Goal: Task Accomplishment & Management: Manage account settings

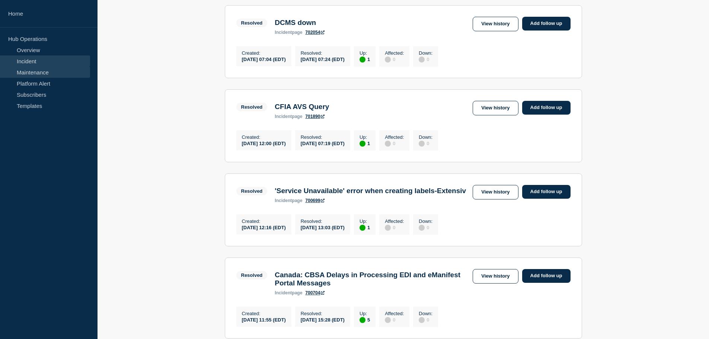
click at [36, 71] on link "Maintenance" at bounding box center [45, 72] width 90 height 11
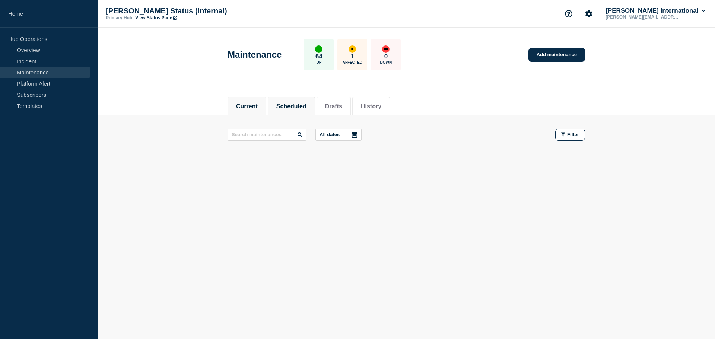
click at [298, 104] on button "Scheduled" at bounding box center [291, 106] width 30 height 7
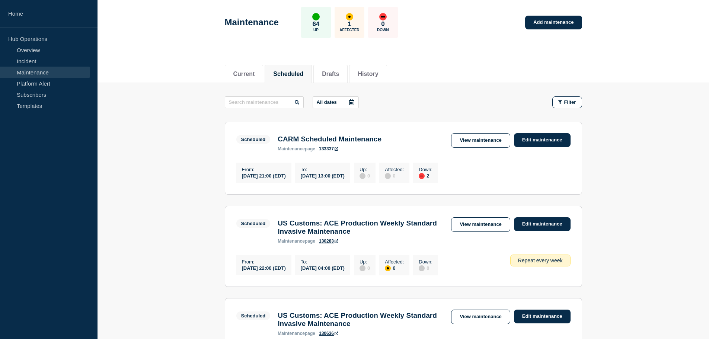
scroll to position [74, 0]
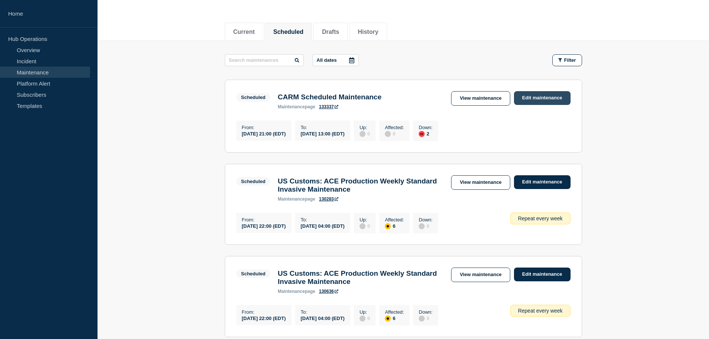
click at [548, 104] on link "Edit maintenance" at bounding box center [542, 98] width 57 height 14
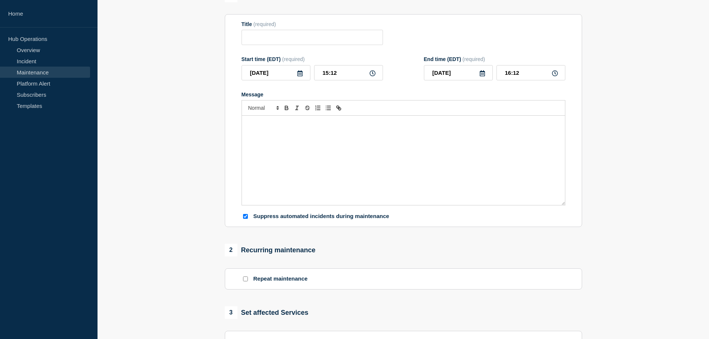
type input "CARM Scheduled Maintenance"
type input "21:00"
type input "[DATE]"
type input "13:00"
checkbox input "true"
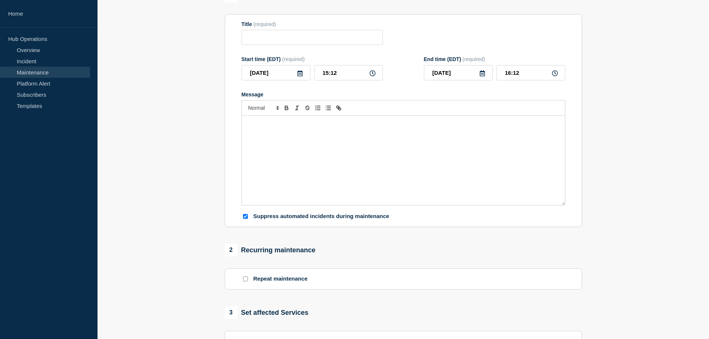
checkbox input "true"
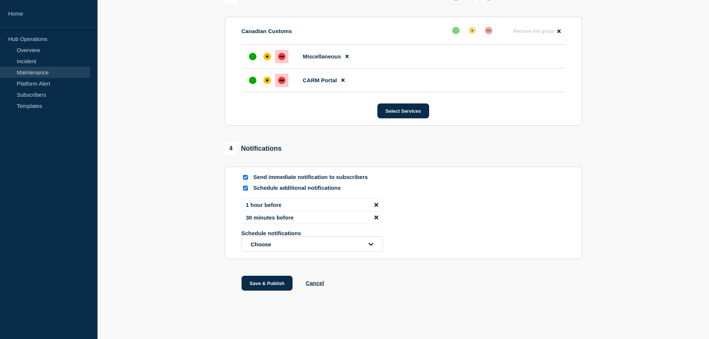
scroll to position [405, 0]
click at [343, 241] on button "Choose" at bounding box center [313, 244] width 142 height 16
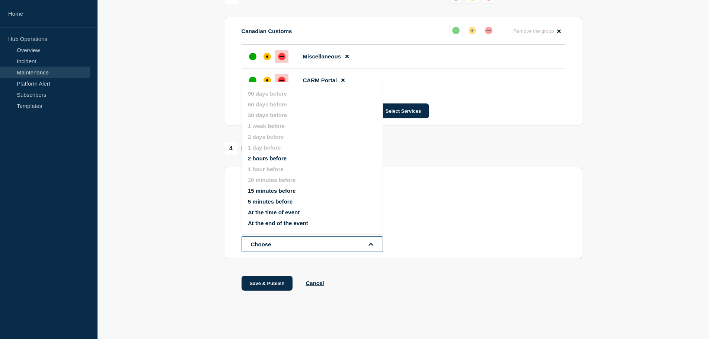
click at [341, 244] on button "Choose" at bounding box center [313, 244] width 142 height 16
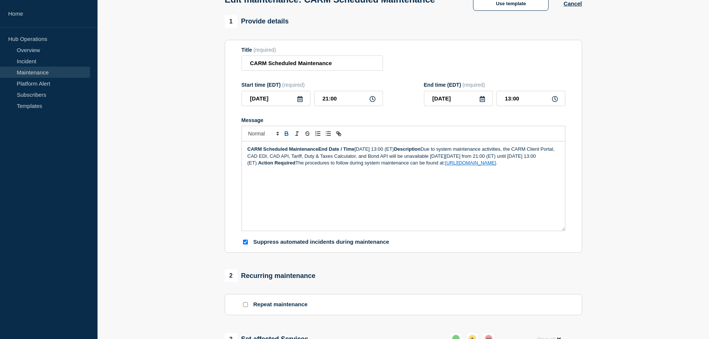
scroll to position [32, 0]
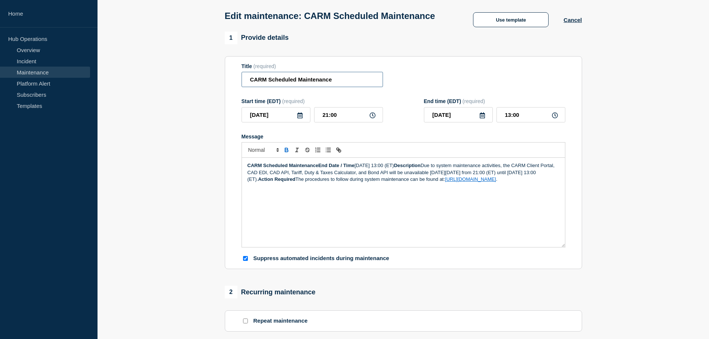
drag, startPoint x: 342, startPoint y: 96, endPoint x: 111, endPoint y: 82, distance: 231.7
paste input "CANCELLED -"
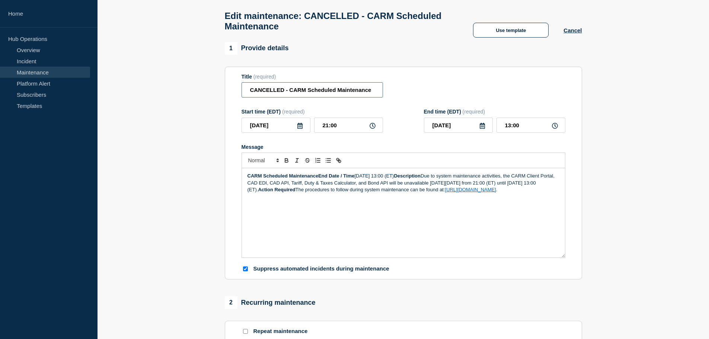
type input "CANCELLED - CARM Scheduled Maintenance"
click at [248, 178] on strong "CARM Scheduled MaintenanceEnd Date / Time" at bounding box center [301, 176] width 107 height 6
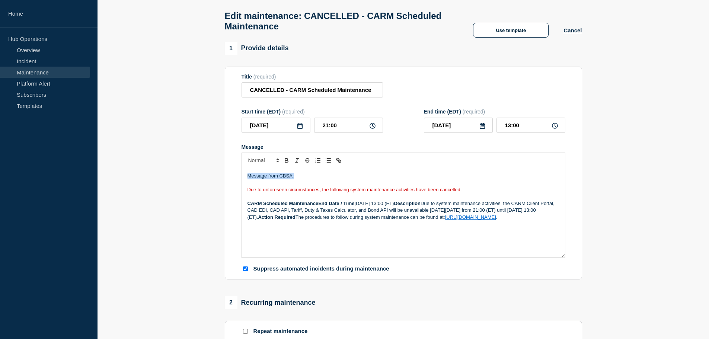
drag, startPoint x: 307, startPoint y: 179, endPoint x: 183, endPoint y: 178, distance: 124.0
click at [456, 179] on p "Message from CBSA:" at bounding box center [404, 176] width 312 height 7
click at [319, 205] on strong "CARM Scheduled MaintenanceEnd Date / Time" at bounding box center [301, 204] width 107 height 6
click at [383, 193] on p "Due to unforeseen circumstances, the following system maintenance activities ha…" at bounding box center [404, 190] width 312 height 7
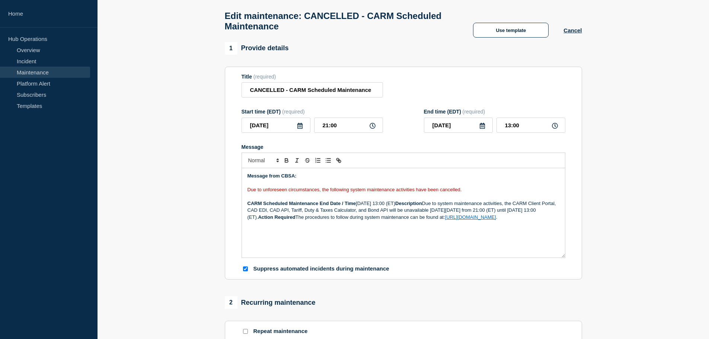
drag, startPoint x: 429, startPoint y: 229, endPoint x: 232, endPoint y: 209, distance: 197.7
click at [232, 209] on section "Title (required) CANCELLED - CARM Scheduled Maintenance Start time (EDT) (requi…" at bounding box center [403, 173] width 357 height 213
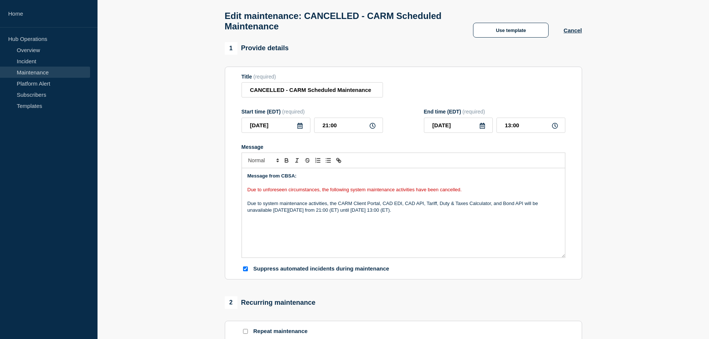
click at [484, 193] on p "Due to unforeseen circumstances, the following system maintenance activities ha…" at bounding box center [404, 190] width 312 height 7
drag, startPoint x: 484, startPoint y: 193, endPoint x: 218, endPoint y: 193, distance: 266.2
click at [334, 214] on p "Due to system maintenance activities, the CARM Client Portal, CAD EDI, CAD API,…" at bounding box center [404, 207] width 312 height 14
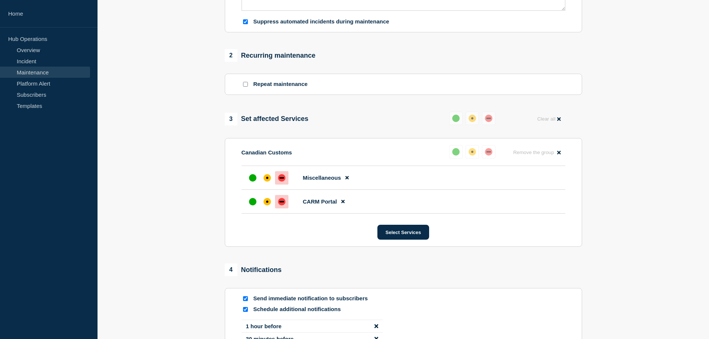
scroll to position [293, 0]
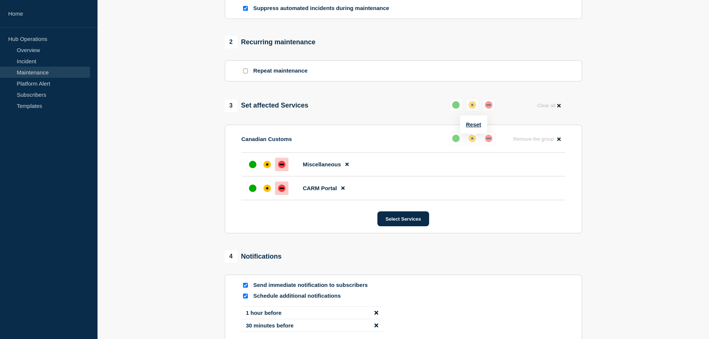
click at [456, 141] on div "up" at bounding box center [455, 138] width 7 height 7
click at [254, 168] on div "up" at bounding box center [252, 164] width 7 height 7
click at [252, 191] on div "up" at bounding box center [252, 188] width 7 height 7
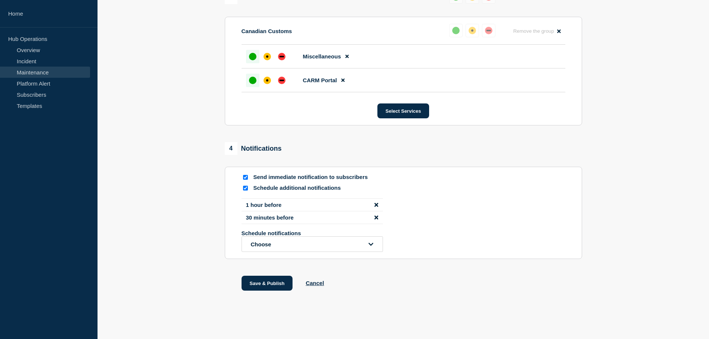
click at [245, 188] on input "Schedule additional notifications" at bounding box center [245, 188] width 5 height 5
checkbox input "false"
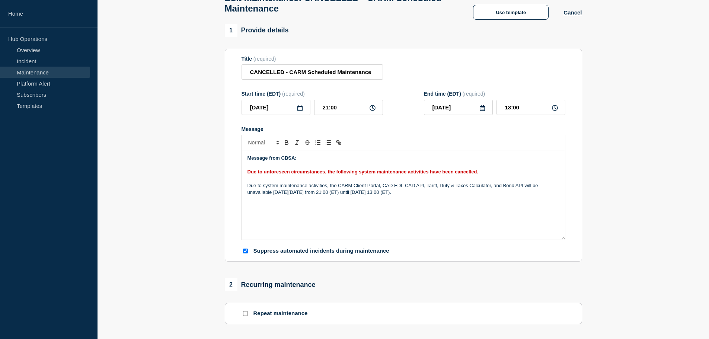
scroll to position [348, 0]
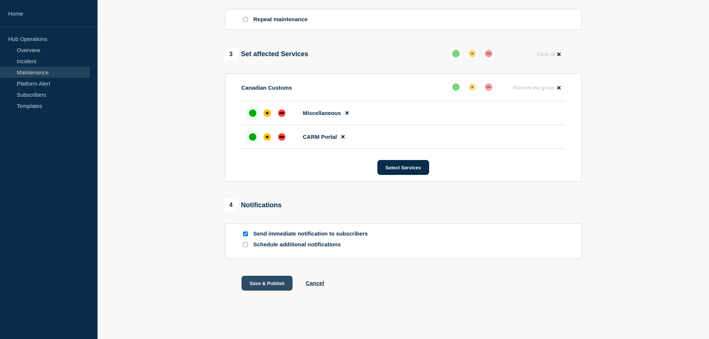
click at [265, 284] on button "Save & Publish" at bounding box center [267, 283] width 51 height 15
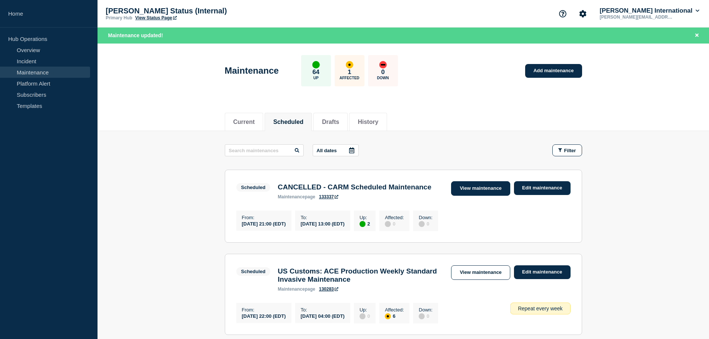
click at [472, 187] on link "View maintenance" at bounding box center [480, 188] width 59 height 15
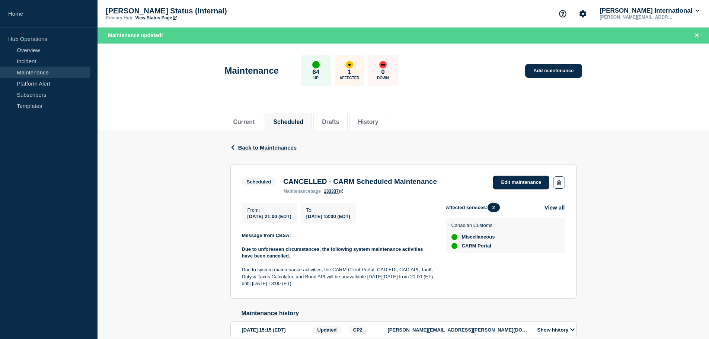
scroll to position [59, 0]
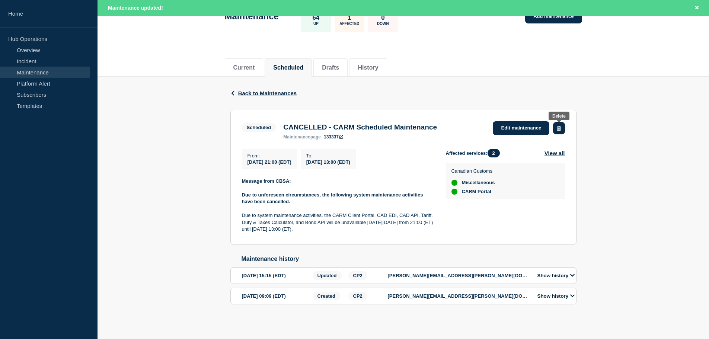
click at [560, 126] on icon "button" at bounding box center [559, 128] width 4 height 5
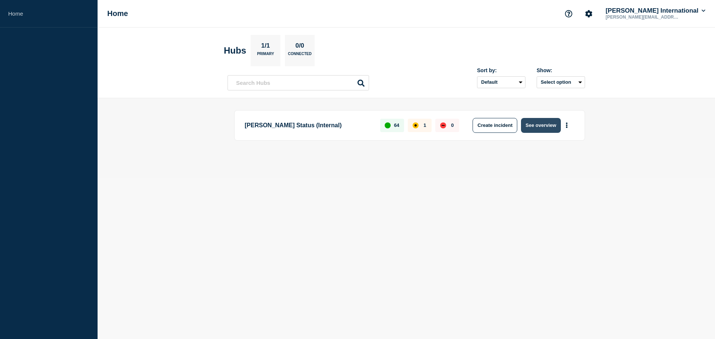
click at [544, 125] on button "See overview" at bounding box center [540, 125] width 39 height 15
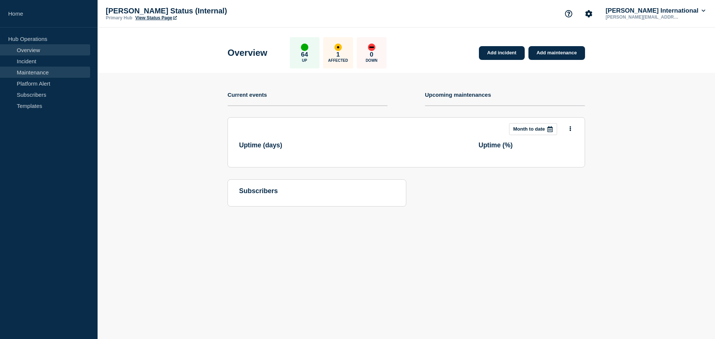
click at [36, 71] on link "Maintenance" at bounding box center [45, 72] width 90 height 11
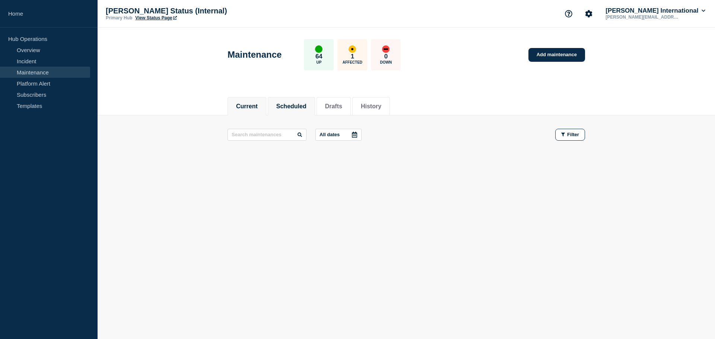
click at [288, 103] on button "Scheduled" at bounding box center [291, 106] width 30 height 7
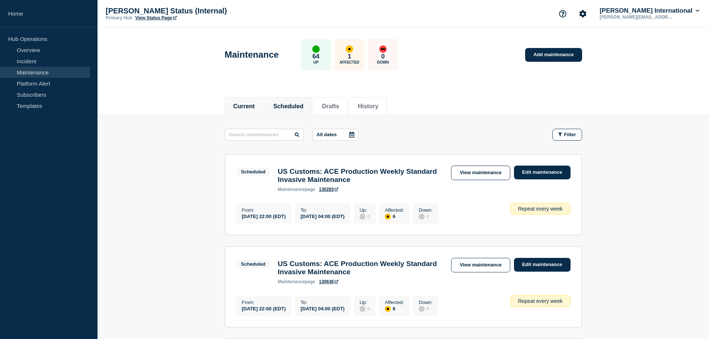
click at [236, 106] on button "Current" at bounding box center [244, 106] width 22 height 7
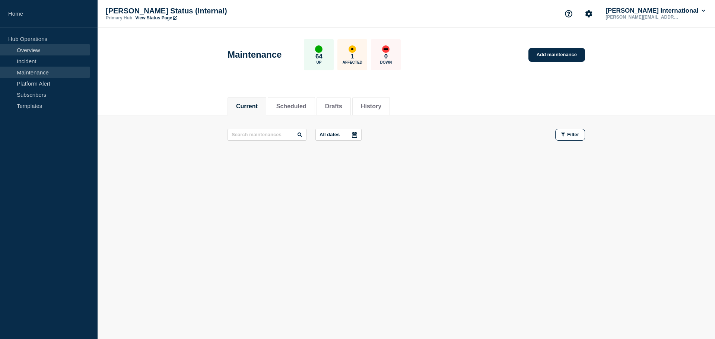
click at [18, 53] on link "Overview" at bounding box center [45, 49] width 90 height 11
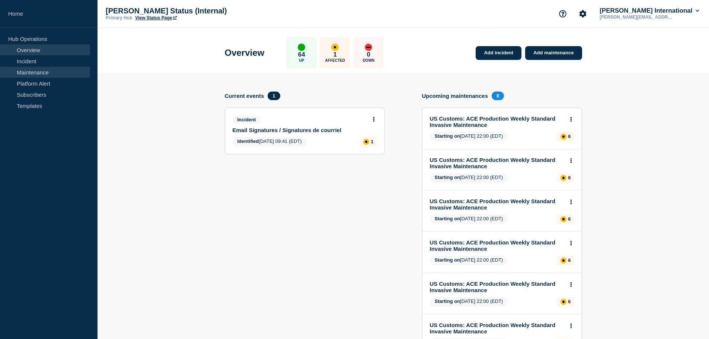
click at [51, 69] on link "Maintenance" at bounding box center [45, 72] width 90 height 11
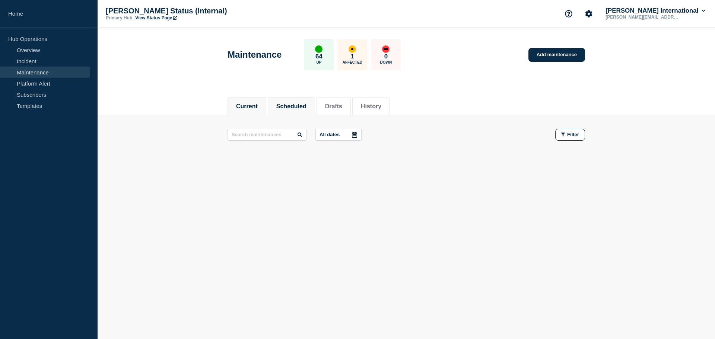
click at [283, 99] on li "Scheduled" at bounding box center [291, 106] width 47 height 18
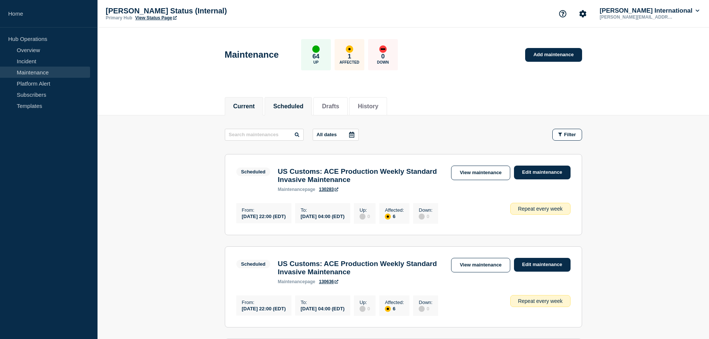
click at [241, 104] on button "Current" at bounding box center [244, 106] width 22 height 7
